Goal: Navigation & Orientation: Understand site structure

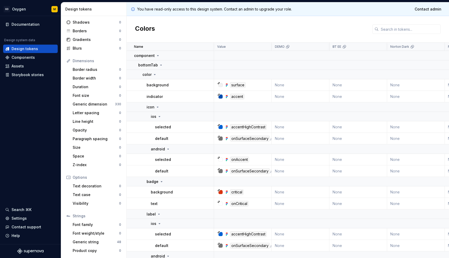
scroll to position [29, 0]
click at [96, 243] on div "Generic string" at bounding box center [95, 241] width 44 height 5
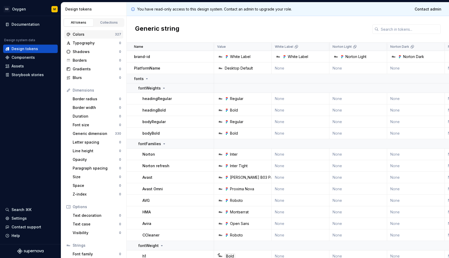
click at [86, 34] on div "Colors" at bounding box center [94, 34] width 42 height 5
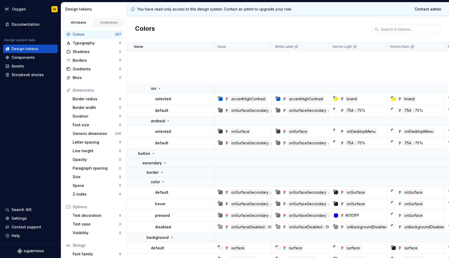
scroll to position [328, 0]
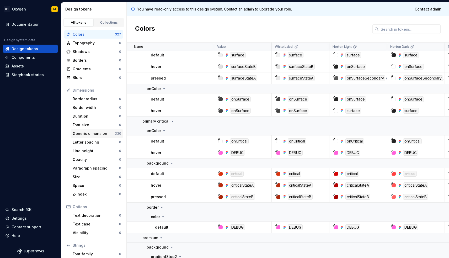
click at [100, 135] on div "Generic dimension" at bounding box center [94, 133] width 42 height 5
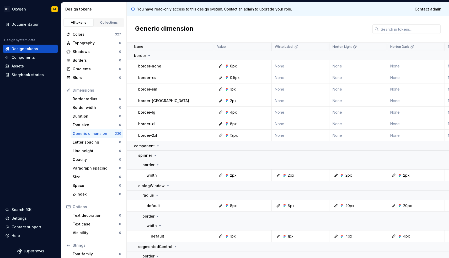
click at [200, 28] on div "Generic dimension" at bounding box center [288, 29] width 322 height 26
click at [214, 25] on div "Generic dimension" at bounding box center [288, 29] width 322 height 26
click at [225, 28] on div "Generic dimension" at bounding box center [288, 29] width 322 height 26
click at [34, 58] on div "Components" at bounding box center [30, 57] width 50 height 5
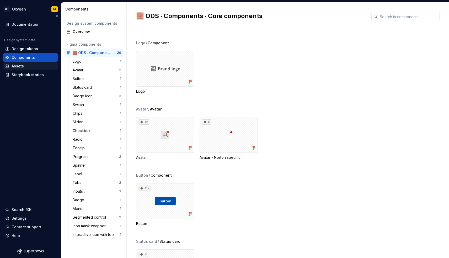
click at [29, 64] on div "Assets" at bounding box center [30, 65] width 50 height 5
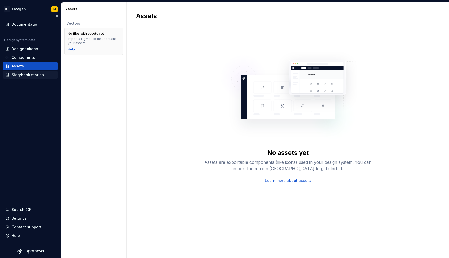
click at [35, 72] on div "Storybook stories" at bounding box center [30, 75] width 55 height 8
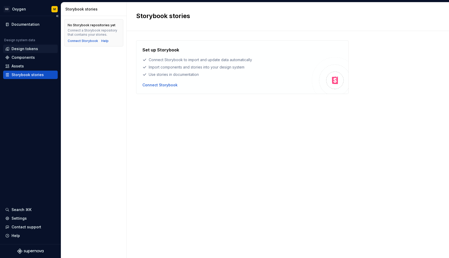
click at [25, 47] on div "Design tokens" at bounding box center [25, 48] width 26 height 5
